Goal: Find specific fact: Find contact information

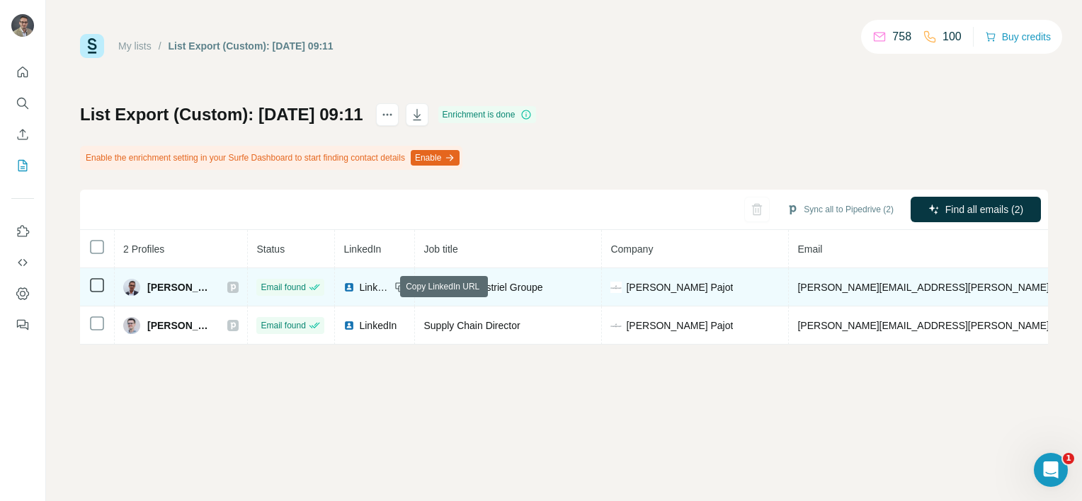
click at [394, 286] on icon at bounding box center [399, 287] width 11 height 11
click at [359, 287] on span "LinkedIn" at bounding box center [374, 287] width 31 height 14
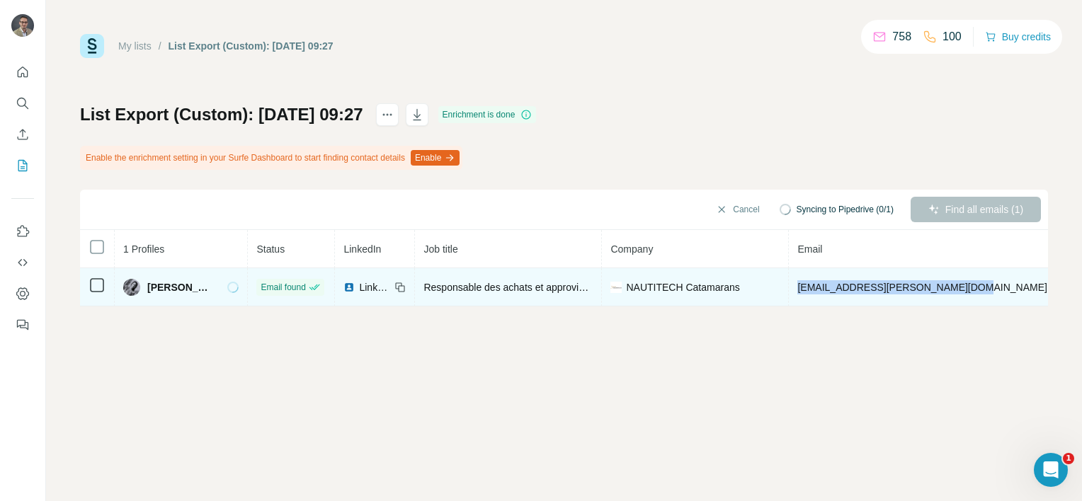
drag, startPoint x: 821, startPoint y: 287, endPoint x: 979, endPoint y: 294, distance: 157.3
click at [979, 294] on td "sajitha.selvaratnam@nautitech.fr" at bounding box center [922, 287] width 267 height 38
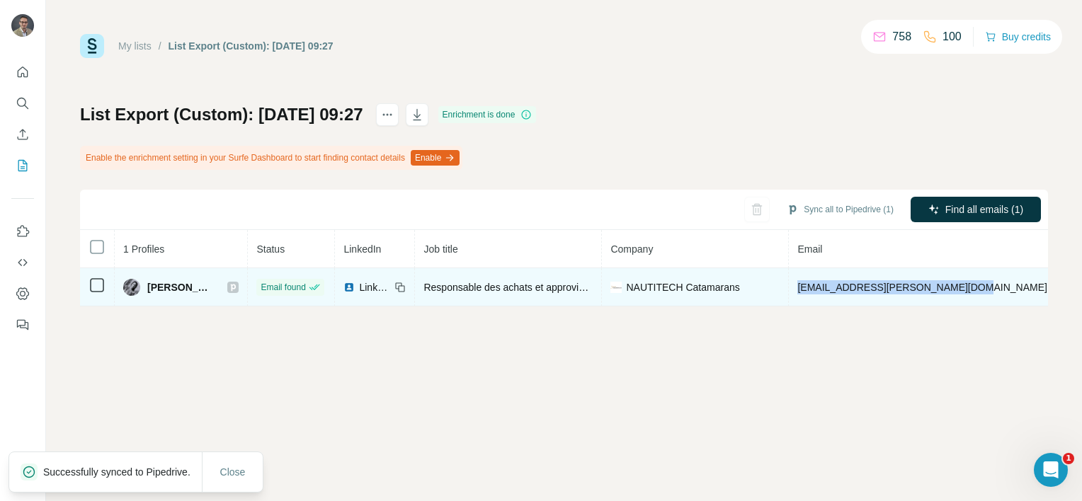
copy span "sajitha.selvaratnam@nautitech.fr"
